Goal: Information Seeking & Learning: Learn about a topic

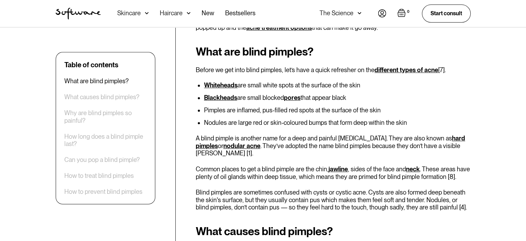
scroll to position [282, 0]
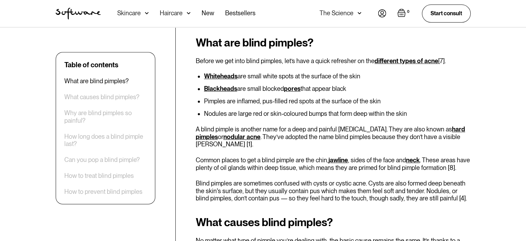
click at [291, 127] on p "A blind pimple is another name for a deep and painful [MEDICAL_DATA]. They are …" at bounding box center [333, 136] width 275 height 22
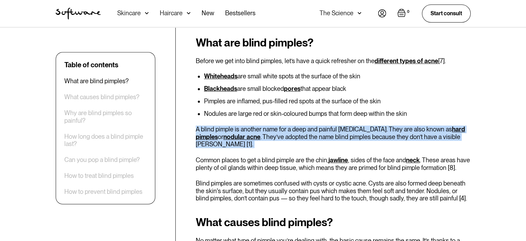
click at [291, 127] on p "A blind pimple is another name for a deep and painful [MEDICAL_DATA]. They are …" at bounding box center [333, 136] width 275 height 22
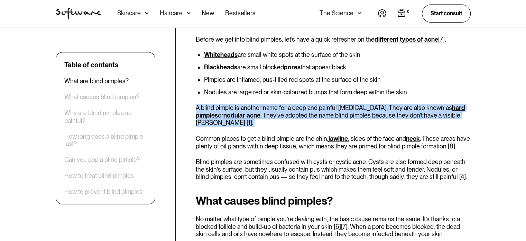
scroll to position [305, 0]
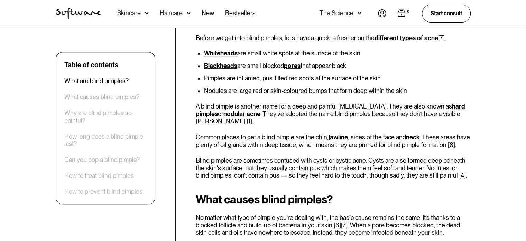
click at [291, 133] on p "Common places to get a blind pimple are the chin, jawline , sides of the face a…" at bounding box center [333, 140] width 275 height 15
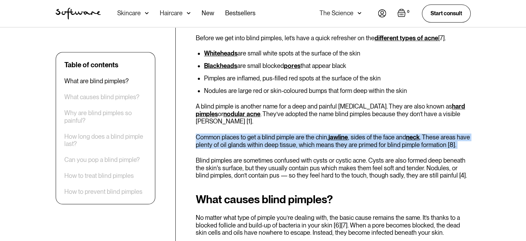
click at [291, 133] on p "Common places to get a blind pimple are the chin, jawline , sides of the face a…" at bounding box center [333, 140] width 275 height 15
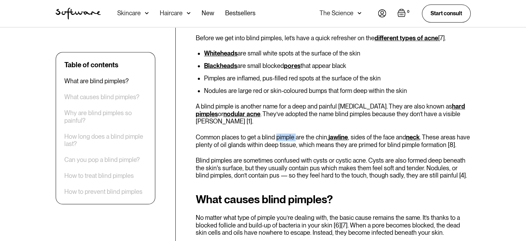
click at [291, 133] on p "Common places to get a blind pimple are the chin, jawline , sides of the face a…" at bounding box center [333, 140] width 275 height 15
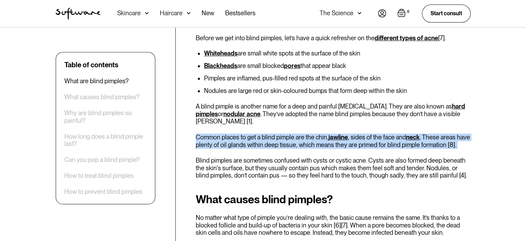
click at [291, 133] on p "Common places to get a blind pimple are the chin, jawline , sides of the face a…" at bounding box center [333, 140] width 275 height 15
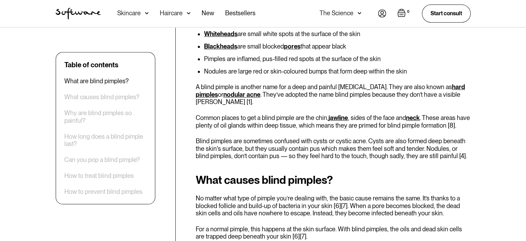
scroll to position [334, 0]
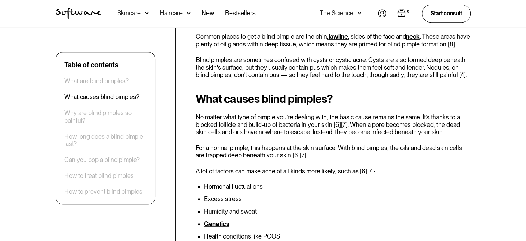
click at [291, 127] on p "No matter what type of pimple you’re dealing with, the basic cause remains the …" at bounding box center [333, 124] width 275 height 22
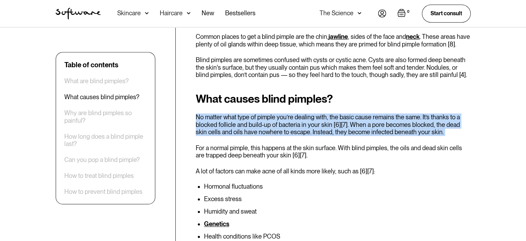
click at [291, 127] on p "No matter what type of pimple you’re dealing with, the basic cause remains the …" at bounding box center [333, 124] width 275 height 22
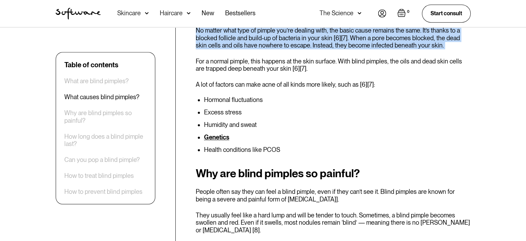
scroll to position [512, 0]
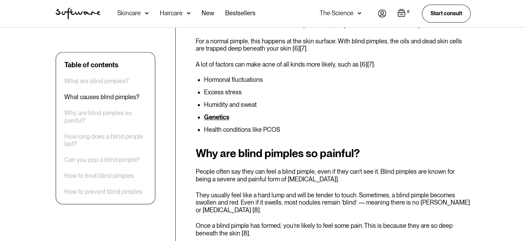
click at [296, 114] on li "Genetics" at bounding box center [337, 117] width 267 height 7
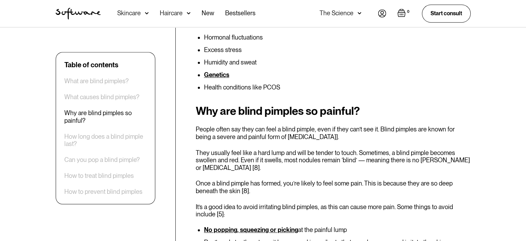
click at [296, 109] on h2 "Why are blind pimples so painful?" at bounding box center [333, 111] width 275 height 12
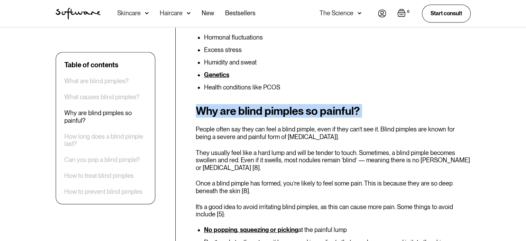
click at [296, 109] on h2 "Why are blind pimples so painful?" at bounding box center [333, 111] width 275 height 12
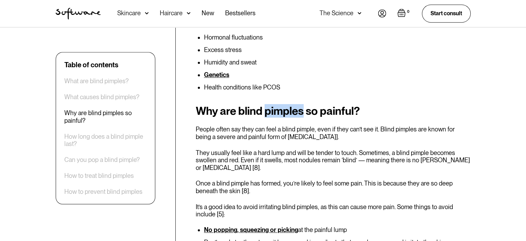
click at [296, 109] on h2 "Why are blind pimples so painful?" at bounding box center [333, 111] width 275 height 12
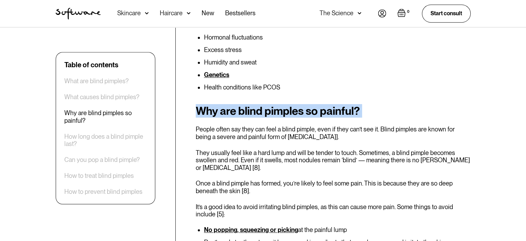
click at [296, 109] on h2 "Why are blind pimples so painful?" at bounding box center [333, 111] width 275 height 12
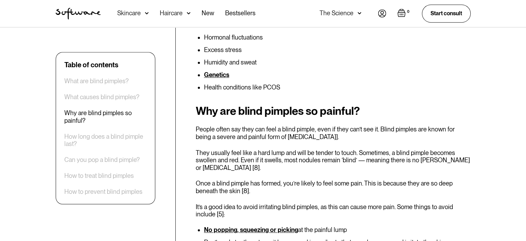
click at [334, 149] on p "They usually feel like a hard lump and will be tender to touch. Sometimes, a bl…" at bounding box center [333, 160] width 275 height 22
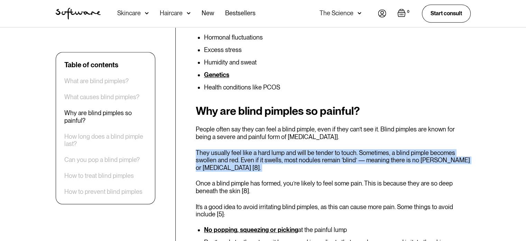
click at [334, 149] on p "They usually feel like a hard lump and will be tender to touch. Sometimes, a bl…" at bounding box center [333, 160] width 275 height 22
click at [334, 160] on p "They usually feel like a hard lump and will be tender to touch. Sometimes, a bl…" at bounding box center [333, 160] width 275 height 22
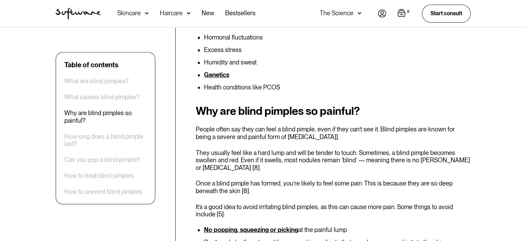
scroll to position [583, 0]
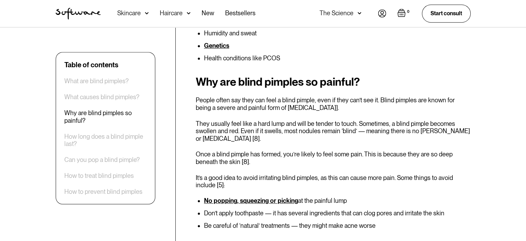
click at [334, 155] on p "Once a blind pimple has formed, you’re likely to feel some pain. This is becaus…" at bounding box center [333, 157] width 275 height 15
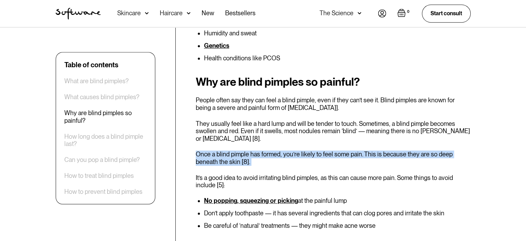
click at [334, 155] on p "Once a blind pimple has formed, you’re likely to feel some pain. This is becaus…" at bounding box center [333, 157] width 275 height 15
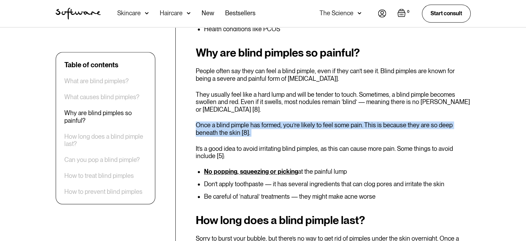
scroll to position [612, 0]
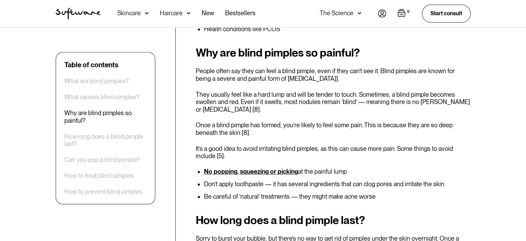
click at [336, 145] on p "It’s a good idea to avoid irritating blind pimples, as this can cause more pain…" at bounding box center [333, 152] width 275 height 15
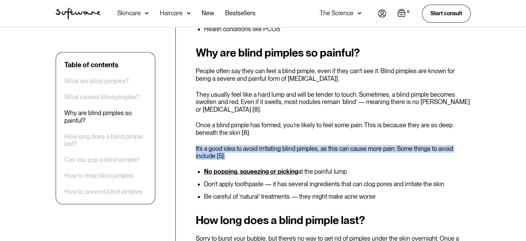
click at [336, 145] on p "It’s a good idea to avoid irritating blind pimples, as this can cause more pain…" at bounding box center [333, 152] width 275 height 15
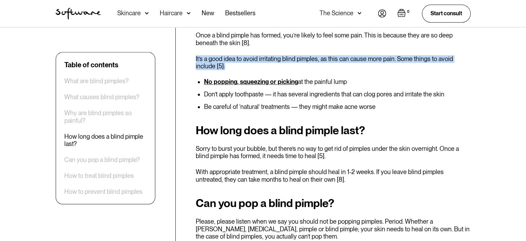
scroll to position [702, 0]
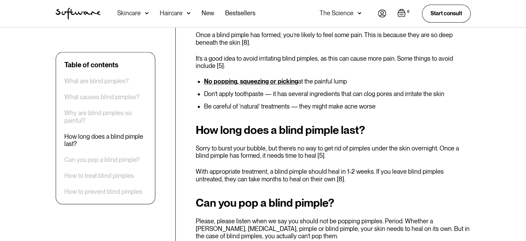
click at [336, 144] on p "Sorry to burst your bubble, but there’s no way to get rid of pimples under the …" at bounding box center [333, 151] width 275 height 15
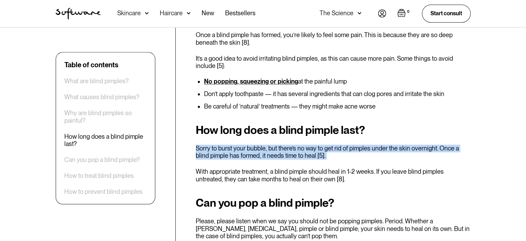
click at [336, 144] on p "Sorry to burst your bubble, but there’s no way to get rid of pimples under the …" at bounding box center [333, 151] width 275 height 15
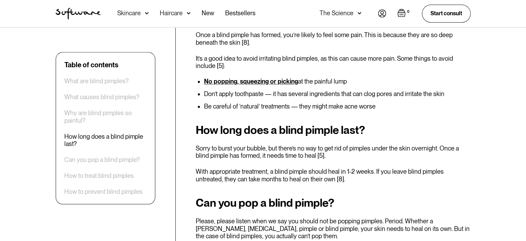
click at [336, 144] on p "Sorry to burst your bubble, but there’s no way to get rid of pimples under the …" at bounding box center [333, 151] width 275 height 15
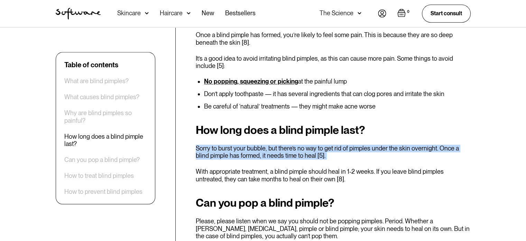
click at [336, 144] on p "Sorry to burst your bubble, but there’s no way to get rid of pimples under the …" at bounding box center [333, 151] width 275 height 15
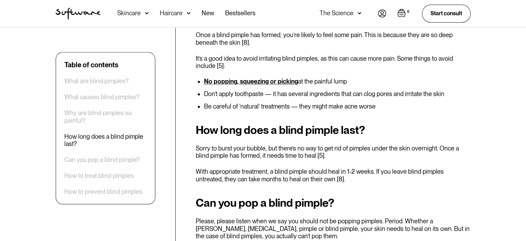
click at [336, 160] on div "How long does a blind pimple last? Sorry to burst your bubble, but there’s no w…" at bounding box center [333, 153] width 275 height 59
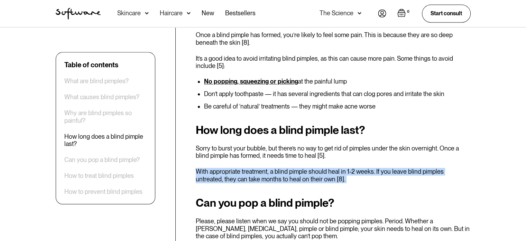
click at [336, 160] on div "How long does a blind pimple last? Sorry to burst your bubble, but there’s no w…" at bounding box center [333, 153] width 275 height 59
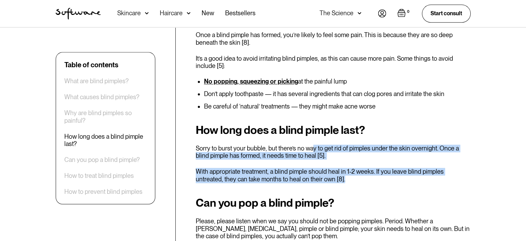
drag, startPoint x: 336, startPoint y: 171, endPoint x: 312, endPoint y: 143, distance: 36.8
click at [312, 143] on div "How long does a blind pimple last? Sorry to burst your bubble, but there’s no w…" at bounding box center [333, 153] width 275 height 59
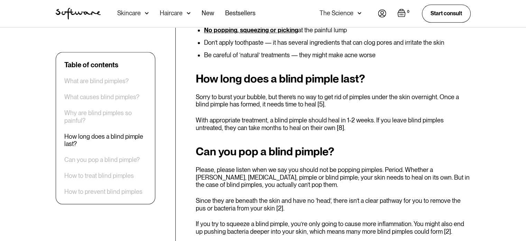
click at [345, 169] on p "Please, please listen when we say you should not be popping pimples. Period. Wh…" at bounding box center [333, 177] width 275 height 22
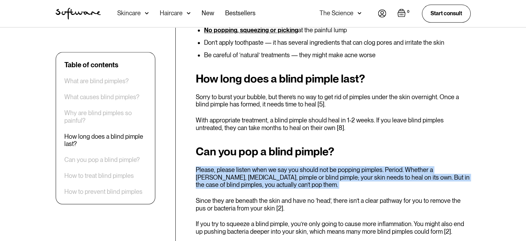
click at [345, 169] on p "Please, please listen when we say you should not be popping pimples. Period. Wh…" at bounding box center [333, 177] width 275 height 22
click at [345, 174] on p "Please, please listen when we say you should not be popping pimples. Period. Wh…" at bounding box center [333, 177] width 275 height 22
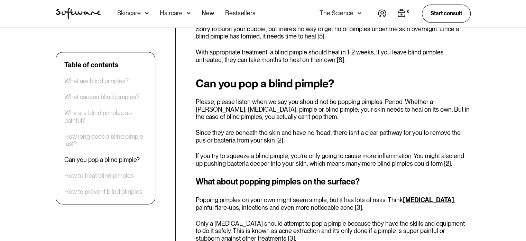
scroll to position [860, 0]
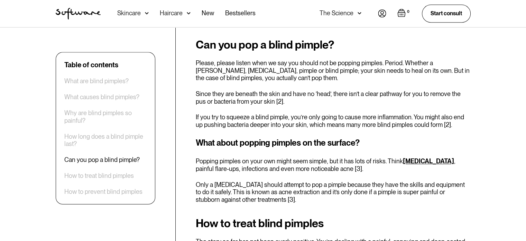
click at [350, 162] on p "Popping pimples on your own might seem simple, but it has lots of risks. Think …" at bounding box center [333, 164] width 275 height 15
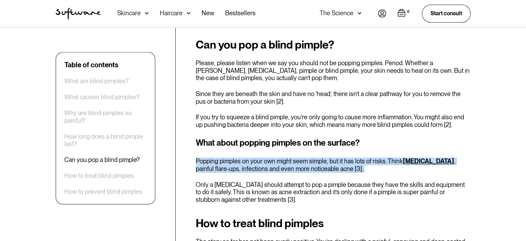
click at [350, 162] on p "Popping pimples on your own might seem simple, but it has lots of risks. Think …" at bounding box center [333, 164] width 275 height 15
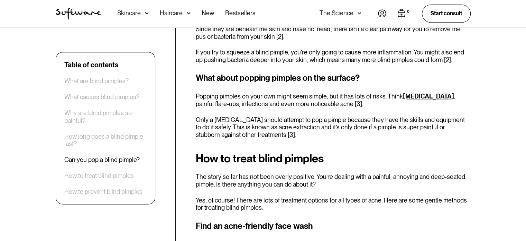
scroll to position [929, 0]
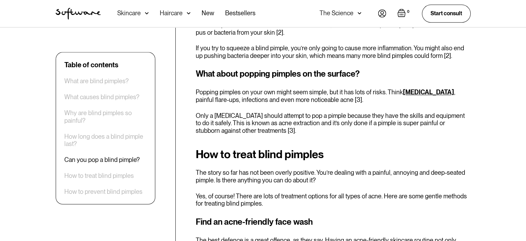
click at [350, 170] on p "The story so far has not been overly positive. You’re dealing with a painful, a…" at bounding box center [333, 176] width 275 height 15
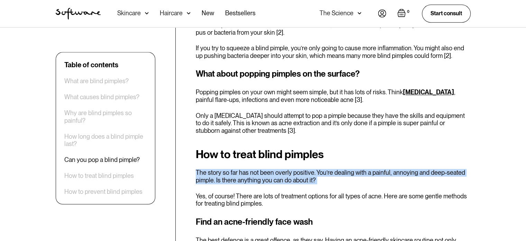
click at [350, 170] on p "The story so far has not been overly positive. You’re dealing with a painful, a…" at bounding box center [333, 176] width 275 height 15
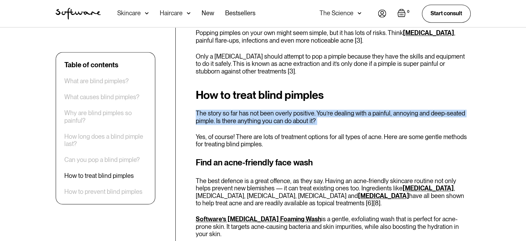
scroll to position [988, 0]
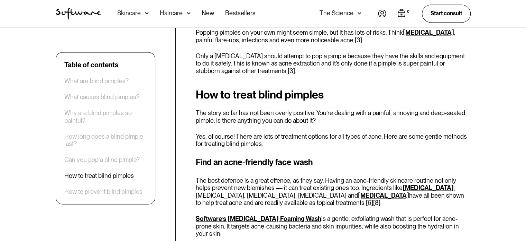
click at [350, 177] on p "The best defence is a great offence, as they say. Having an acne-friendly skinc…" at bounding box center [333, 192] width 275 height 30
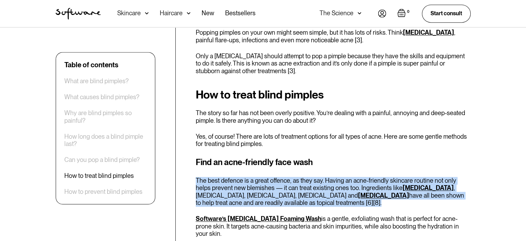
click at [350, 177] on p "The best defence is a great offence, as they say. Having an acne-friendly skinc…" at bounding box center [333, 192] width 275 height 30
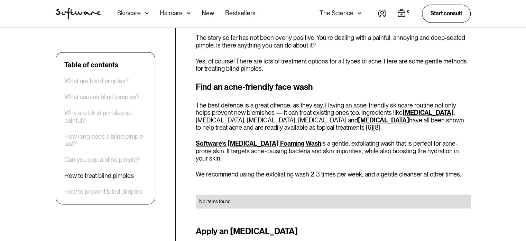
scroll to position [1064, 0]
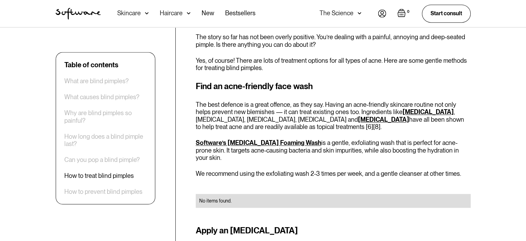
click at [350, 131] on div "Find an acne-friendly face wash The best defence is a great offence, as they sa…" at bounding box center [333, 148] width 275 height 136
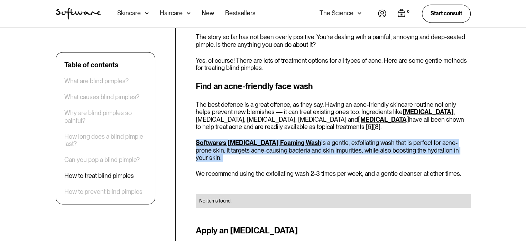
click at [350, 131] on div "Find an acne-friendly face wash The best defence is a great offence, as they sa…" at bounding box center [333, 148] width 275 height 136
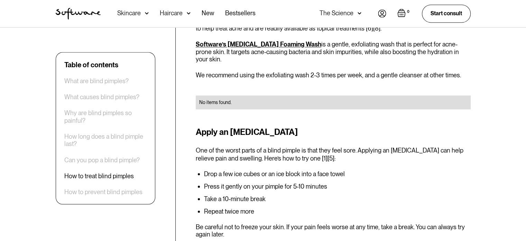
scroll to position [1174, 0]
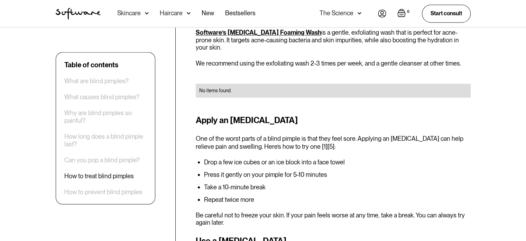
click at [352, 135] on p "One of the worst parts of a blind pimple is that they feel sore. Applying an [M…" at bounding box center [333, 142] width 275 height 15
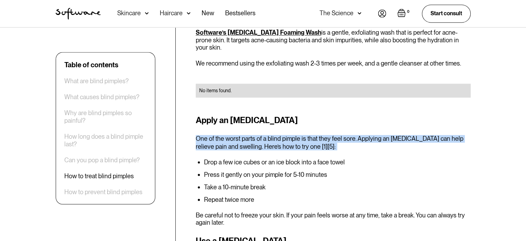
click at [352, 135] on p "One of the worst parts of a blind pimple is that they feel sore. Applying an [M…" at bounding box center [333, 142] width 275 height 15
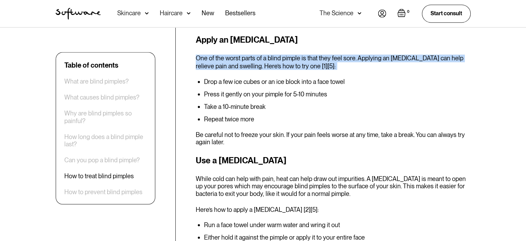
scroll to position [1309, 0]
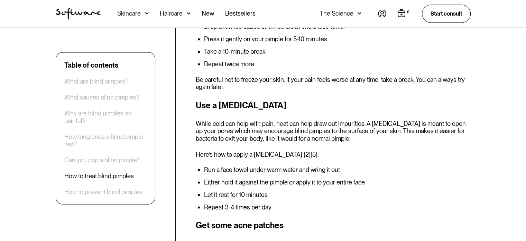
click at [352, 119] on p "While cold can help with pain, heat can help draw out impurities. A [MEDICAL_DA…" at bounding box center [333, 130] width 275 height 22
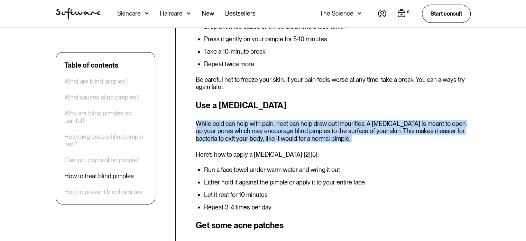
click at [352, 119] on p "While cold can help with pain, heat can help draw out impurities. A [MEDICAL_DA…" at bounding box center [333, 130] width 275 height 22
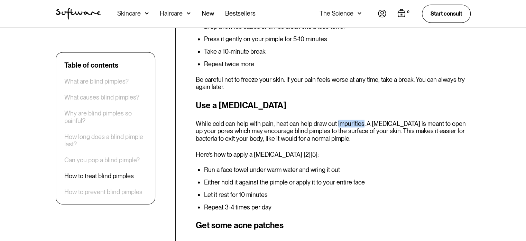
click at [352, 119] on p "While cold can help with pain, heat can help draw out impurities. A [MEDICAL_DA…" at bounding box center [333, 130] width 275 height 22
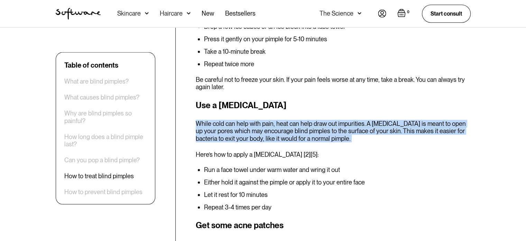
click at [352, 119] on p "While cold can help with pain, heat can help draw out impurities. A [MEDICAL_DA…" at bounding box center [333, 130] width 275 height 22
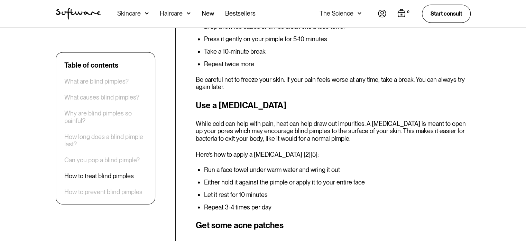
click at [345, 178] on li "Either hold it against the pimple or apply it to your entire face" at bounding box center [337, 181] width 267 height 7
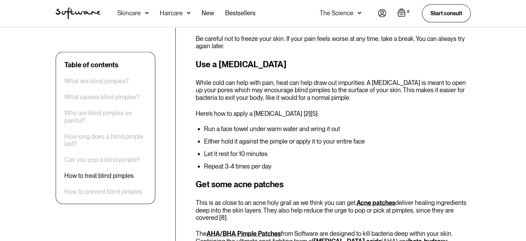
scroll to position [1351, 0]
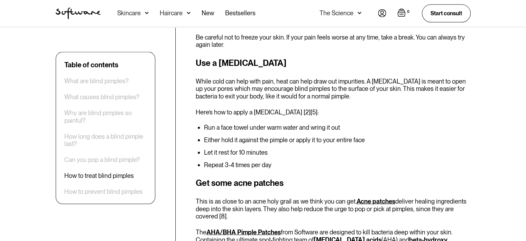
click at [321, 158] on div "How to treat blind pimples The story so far has not been overly positive. You’r…" at bounding box center [333, 158] width 275 height 867
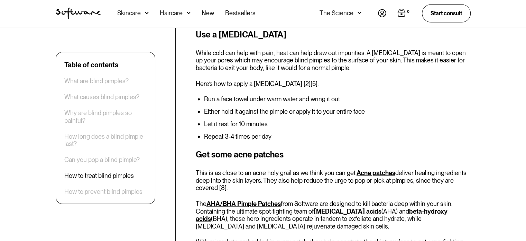
click at [321, 169] on p "This is as close to an acne holy grail as we think you can get. Acne patches de…" at bounding box center [333, 180] width 275 height 22
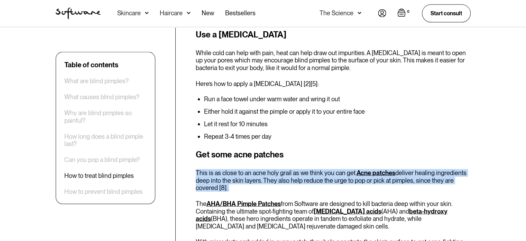
click at [321, 169] on p "This is as close to an acne holy grail as we think you can get. Acne patches de…" at bounding box center [333, 180] width 275 height 22
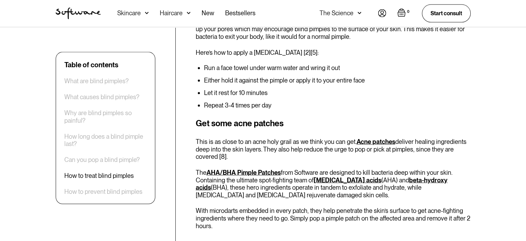
click at [300, 174] on p "The AHA/BHA Pimple Patches from Software are designed to kill bacteria deep wit…" at bounding box center [333, 184] width 275 height 30
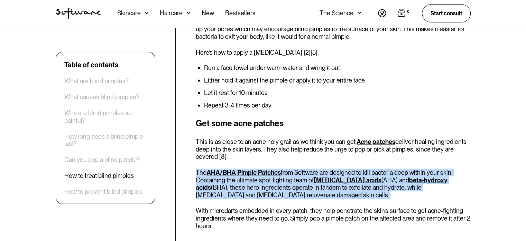
click at [300, 174] on p "The AHA/BHA Pimple Patches from Software are designed to kill bacteria deep wit…" at bounding box center [333, 184] width 275 height 30
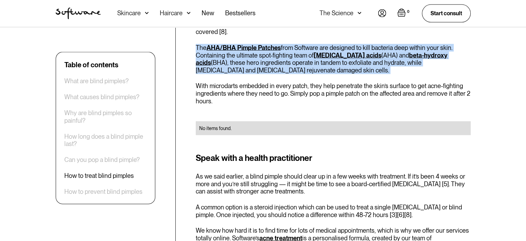
scroll to position [1539, 0]
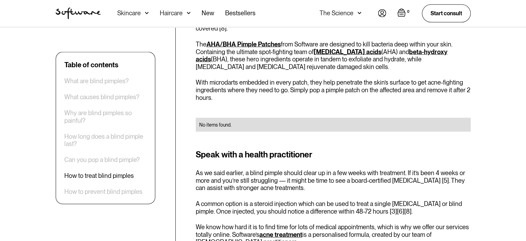
click at [300, 174] on p "As we said earlier, a blind pimple should clear up in a few weeks with treatmen…" at bounding box center [333, 180] width 275 height 22
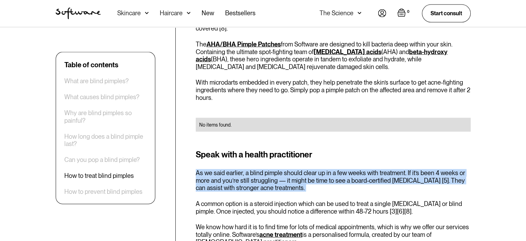
click at [300, 174] on p "As we said earlier, a blind pimple should clear up in a few weeks with treatmen…" at bounding box center [333, 180] width 275 height 22
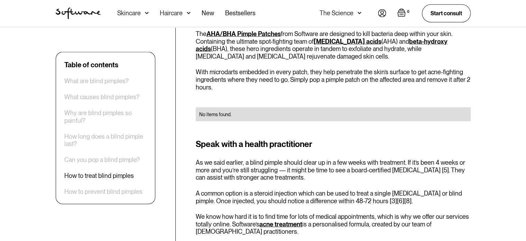
scroll to position [1550, 0]
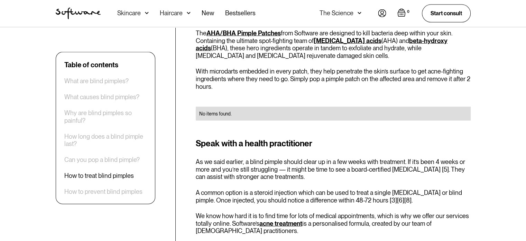
click at [300, 189] on p "A common option is a steroid injection which can be used to treat a single [MED…" at bounding box center [333, 196] width 275 height 15
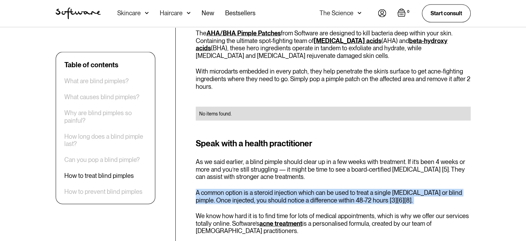
click at [300, 189] on p "A common option is a steroid injection which can be used to treat a single [MED…" at bounding box center [333, 196] width 275 height 15
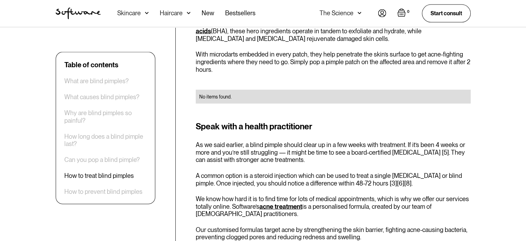
scroll to position [1583, 0]
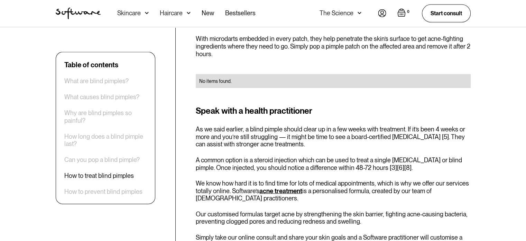
click at [232, 193] on div "Speak with a health practitioner As we said earlier, a blind pimple should clea…" at bounding box center [333, 233] width 275 height 256
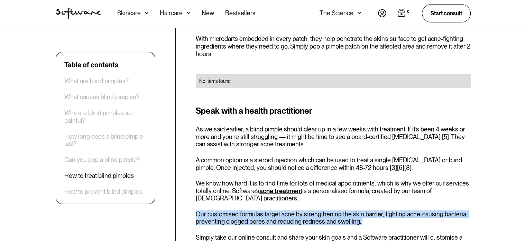
click at [232, 193] on div "Speak with a health practitioner As we said earlier, a blind pimple should clea…" at bounding box center [333, 233] width 275 height 256
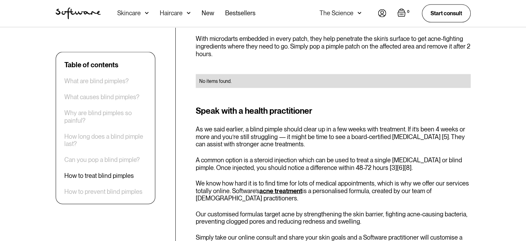
click at [232, 193] on div "Speak with a health practitioner As we said earlier, a blind pimple should clea…" at bounding box center [333, 233] width 275 height 256
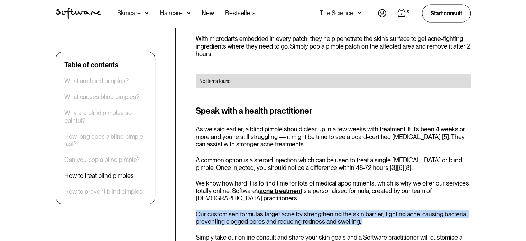
click at [232, 193] on div "Speak with a health practitioner As we said earlier, a blind pimple should clea…" at bounding box center [333, 233] width 275 height 256
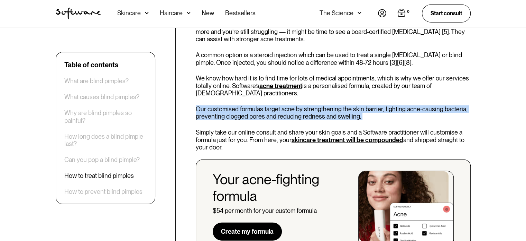
scroll to position [1688, 0]
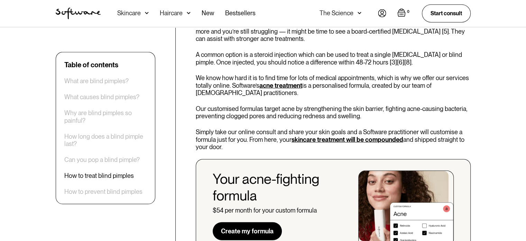
click at [235, 128] on p "Simply take our online consult and share your skin goals and a Software practit…" at bounding box center [333, 139] width 275 height 22
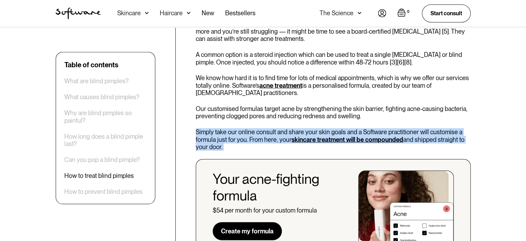
click at [235, 128] on p "Simply take our online consult and share your skin goals and a Software practit…" at bounding box center [333, 139] width 275 height 22
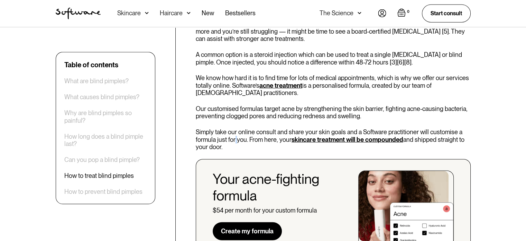
click at [235, 128] on p "Simply take our online consult and share your skin goals and a Software practit…" at bounding box center [333, 139] width 275 height 22
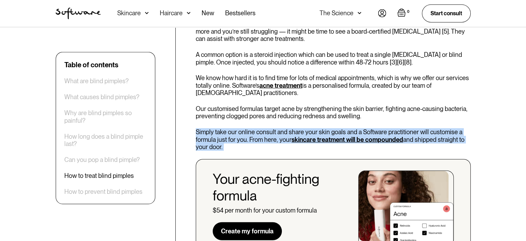
click at [235, 128] on p "Simply take our online consult and share your skin goals and a Software practit…" at bounding box center [333, 139] width 275 height 22
click at [237, 107] on div "Speak with a health practitioner As we said earlier, a blind pimple should clea…" at bounding box center [333, 127] width 275 height 256
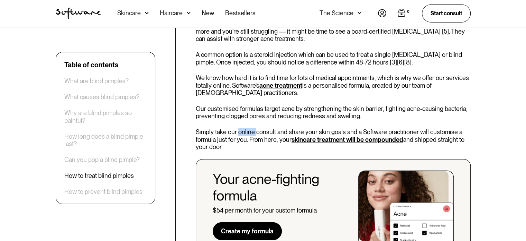
click at [237, 107] on div "Speak with a health practitioner As we said earlier, a blind pimple should clea…" at bounding box center [333, 127] width 275 height 256
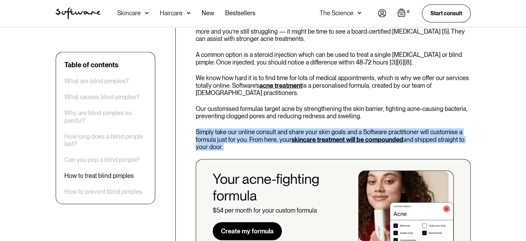
click at [237, 107] on div "Speak with a health practitioner As we said earlier, a blind pimple should clea…" at bounding box center [333, 127] width 275 height 256
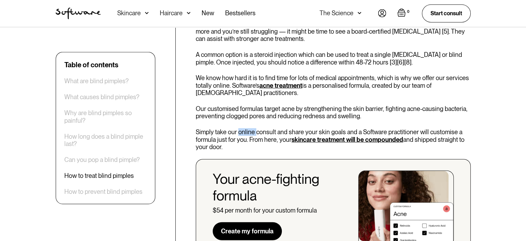
click at [237, 107] on div "Speak with a health practitioner As we said earlier, a blind pimple should clea…" at bounding box center [333, 127] width 275 height 256
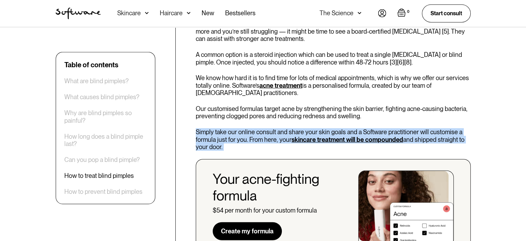
click at [237, 107] on div "Speak with a health practitioner As we said earlier, a blind pimple should clea…" at bounding box center [333, 127] width 275 height 256
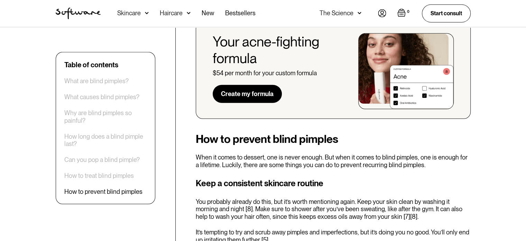
scroll to position [1869, 0]
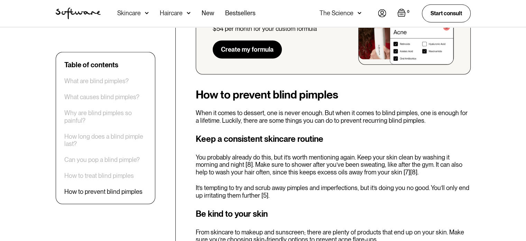
click at [237, 109] on p "When it comes to dessert, one is never enough. But when it comes to blind pimpl…" at bounding box center [333, 116] width 275 height 15
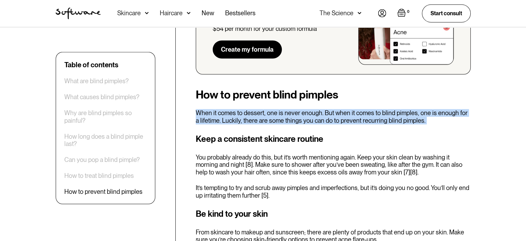
click at [237, 109] on p "When it comes to dessert, one is never enough. But when it comes to blind pimpl…" at bounding box center [333, 116] width 275 height 15
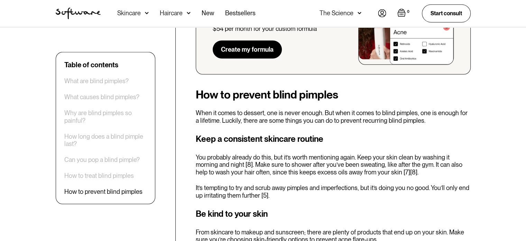
click at [237, 109] on p "When it comes to dessert, one is never enough. But when it comes to blind pimpl…" at bounding box center [333, 116] width 275 height 15
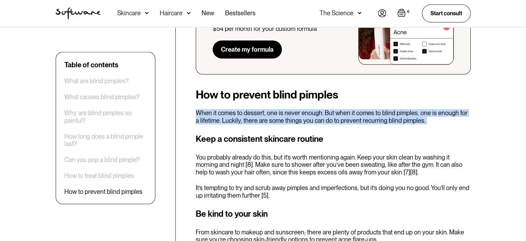
click at [237, 109] on p "When it comes to dessert, one is never enough. But when it comes to blind pimpl…" at bounding box center [333, 116] width 275 height 15
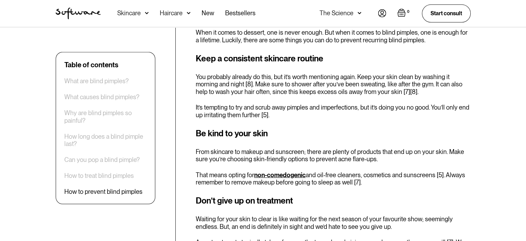
scroll to position [1951, 0]
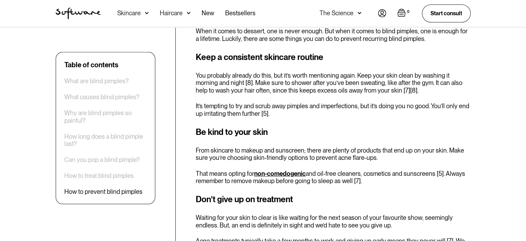
click at [238, 146] on p "From skincare to makeup and sunscreen; there are plenty of products that end up…" at bounding box center [333, 153] width 275 height 15
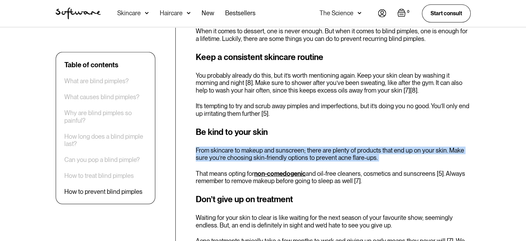
click at [238, 146] on p "From skincare to makeup and sunscreen; there are plenty of products that end up…" at bounding box center [333, 153] width 275 height 15
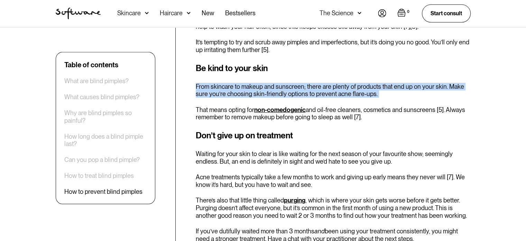
scroll to position [2022, 0]
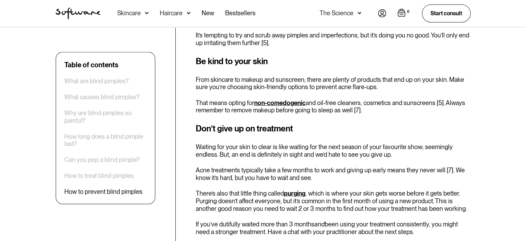
click at [238, 143] on p "Waiting for your skin to clear is like waiting for the next season of your favo…" at bounding box center [333, 150] width 275 height 15
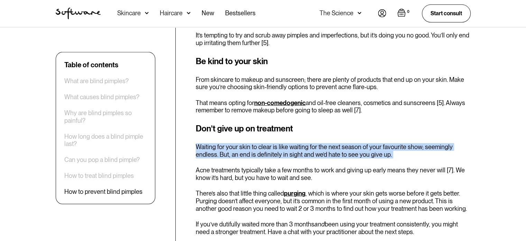
click at [238, 143] on p "Waiting for your skin to clear is like waiting for the next season of your favo…" at bounding box center [333, 150] width 275 height 15
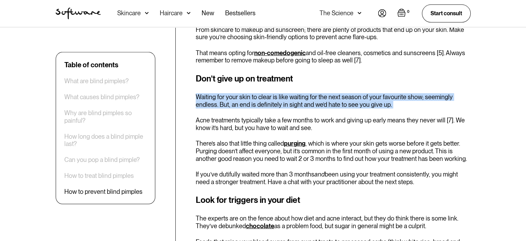
scroll to position [2078, 0]
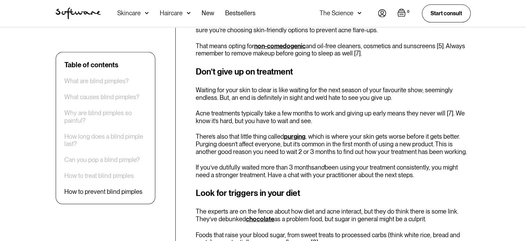
click at [239, 116] on div "Don’t give up on treatment Waiting for your skin to clear is like waiting for t…" at bounding box center [333, 121] width 275 height 113
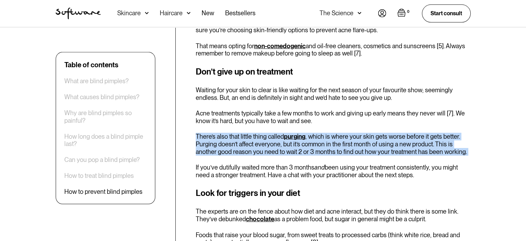
click at [239, 116] on div "Don’t give up on treatment Waiting for your skin to clear is like waiting for t…" at bounding box center [333, 121] width 275 height 113
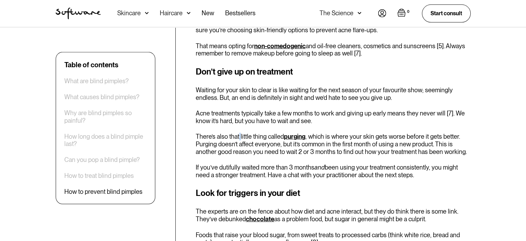
click at [239, 116] on div "Don’t give up on treatment Waiting for your skin to clear is like waiting for t…" at bounding box center [333, 121] width 275 height 113
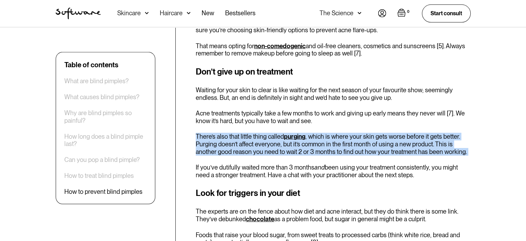
click at [239, 116] on div "Don’t give up on treatment Waiting for your skin to clear is like waiting for t…" at bounding box center [333, 121] width 275 height 113
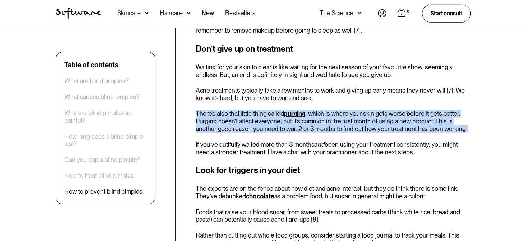
scroll to position [2101, 0]
click at [239, 116] on p "There’s also that little thing called purging , which is where your skin gets w…" at bounding box center [333, 120] width 275 height 22
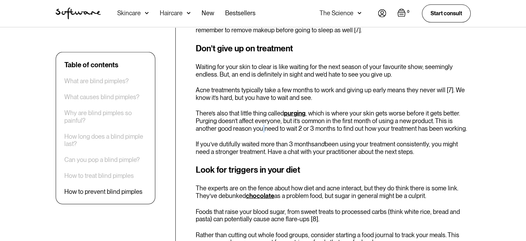
click at [239, 116] on p "There’s also that little thing called purging , which is where your skin gets w…" at bounding box center [333, 120] width 275 height 22
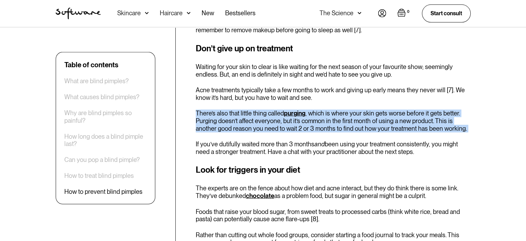
click at [239, 116] on p "There’s also that little thing called purging , which is where your skin gets w…" at bounding box center [333, 120] width 275 height 22
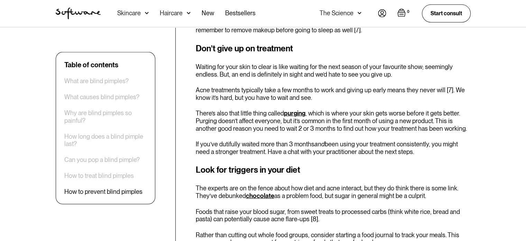
click at [239, 140] on p "If you’ve dutifully waited more than 3 months and been using your treatment con…" at bounding box center [333, 147] width 275 height 15
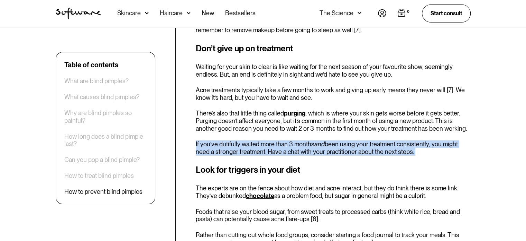
click at [239, 140] on p "If you’ve dutifully waited more than 3 months and been using your treatment con…" at bounding box center [333, 147] width 275 height 15
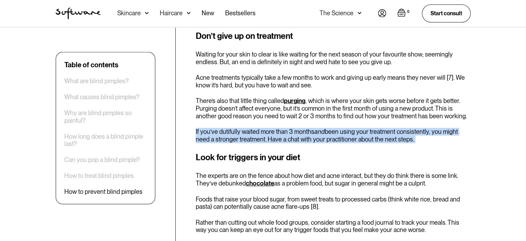
click at [239, 128] on p "If you’ve dutifully waited more than 3 months and been using your treatment con…" at bounding box center [333, 135] width 275 height 15
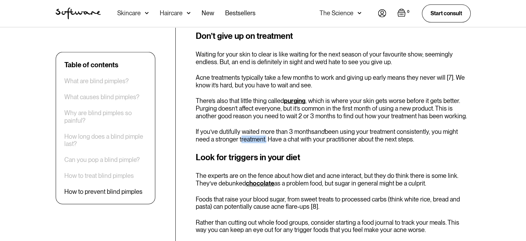
click at [239, 128] on p "If you’ve dutifully waited more than 3 months and been using your treatment con…" at bounding box center [333, 135] width 275 height 15
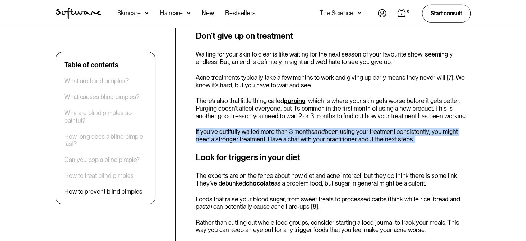
click at [239, 128] on p "If you’ve dutifully waited more than 3 months and been using your treatment con…" at bounding box center [333, 135] width 275 height 15
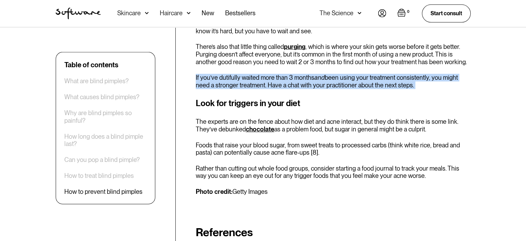
scroll to position [2177, 0]
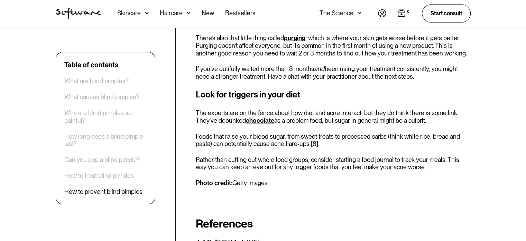
click at [239, 133] on p "Foods that raise your blood sugar, from sweet treats to processed carbs (think …" at bounding box center [333, 140] width 275 height 15
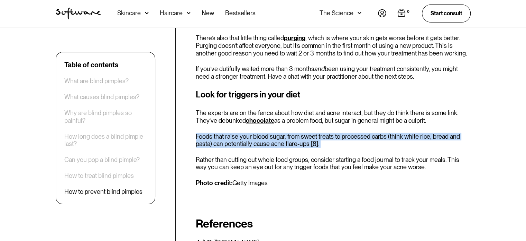
click at [239, 133] on p "Foods that raise your blood sugar, from sweet treats to processed carbs (think …" at bounding box center [333, 140] width 275 height 15
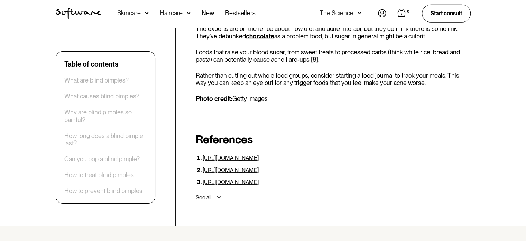
scroll to position [2260, 0]
click at [288, 72] on p "Rather than cutting out whole food groups, consider starting a food journal to …" at bounding box center [333, 79] width 275 height 15
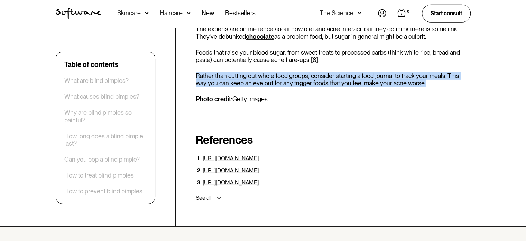
click at [288, 72] on p "Rather than cutting out whole food groups, consider starting a food journal to …" at bounding box center [333, 79] width 275 height 15
